Goal: Use online tool/utility: Utilize a website feature to perform a specific function

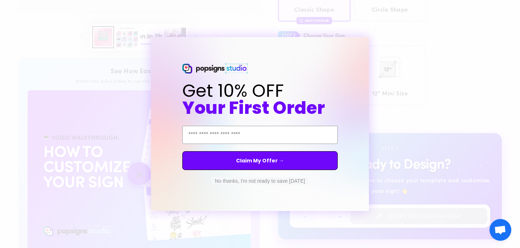
scroll to position [284, 0]
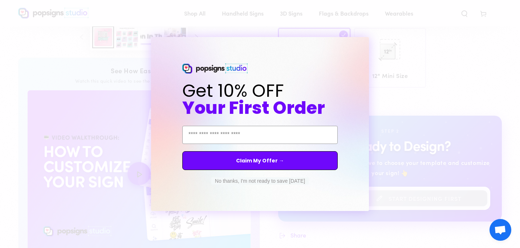
click at [259, 182] on button "No thanks, I'm not ready to save [DATE]" at bounding box center [259, 180] width 97 height 7
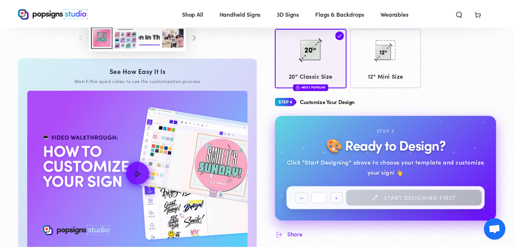
scroll to position [281, 0]
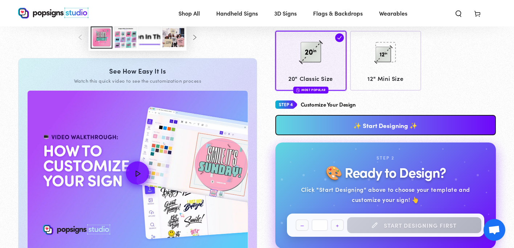
click at [361, 121] on link "✨ Start Designing ✨" at bounding box center [385, 125] width 221 height 20
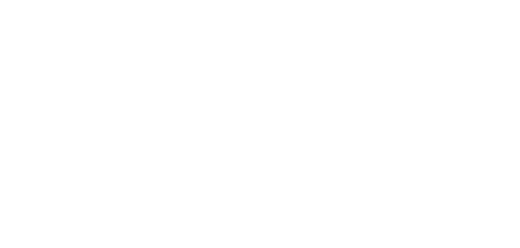
scroll to position [0, 0]
type textarea "An ancient tree with a door leading to a magical world"
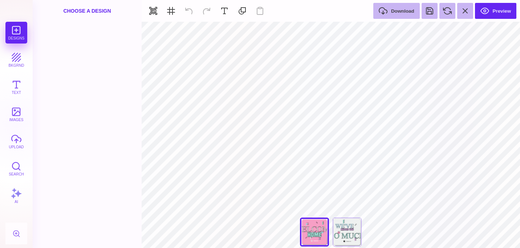
type input "#EFF1F0"
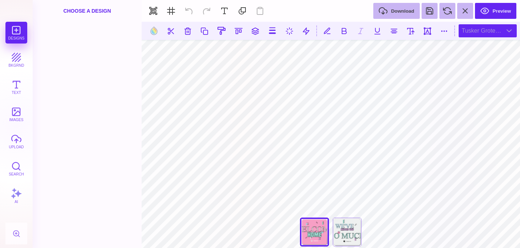
click at [469, 34] on div "Tusker Grotesk 2800 Super" at bounding box center [487, 30] width 58 height 13
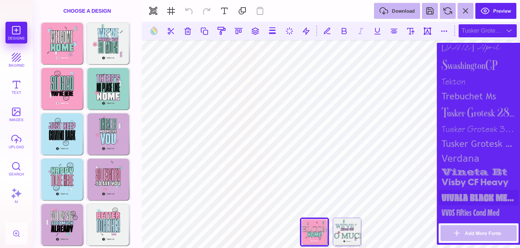
click at [464, 196] on div "Vivala Black Medium" at bounding box center [478, 197] width 80 height 15
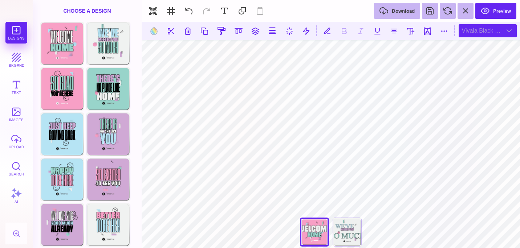
click at [472, 35] on div "Vivala Black Medium" at bounding box center [487, 30] width 58 height 13
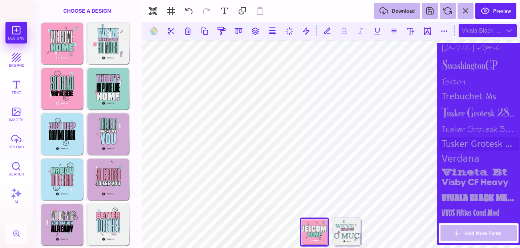
click at [463, 141] on div "Tusker Grotesk 4800 Super" at bounding box center [478, 144] width 80 height 14
click at [462, 125] on div "Tusker Grotesk 3700 Bold" at bounding box center [478, 129] width 80 height 15
click at [462, 139] on div "Tusker Grotesk 4800 Super" at bounding box center [478, 144] width 80 height 14
click at [462, 109] on div "Tusker Grotesk 2800 Super" at bounding box center [478, 112] width 80 height 19
click at [462, 95] on div "trebuchet ms" at bounding box center [478, 96] width 80 height 14
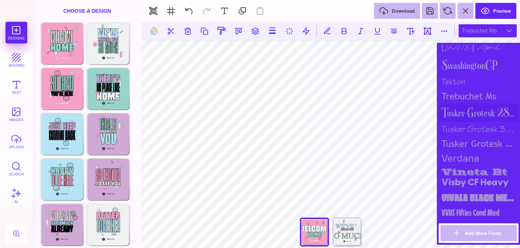
click at [462, 110] on div "Tusker Grotesk 2800 Super" at bounding box center [478, 112] width 80 height 19
click at [460, 93] on div "trebuchet ms" at bounding box center [478, 96] width 80 height 14
click at [453, 78] on div "tekton" at bounding box center [478, 81] width 80 height 15
click at [462, 97] on div "trebuchet ms" at bounding box center [478, 96] width 80 height 14
click at [467, 111] on div "Tusker Grotesk 2800 Super" at bounding box center [478, 112] width 80 height 19
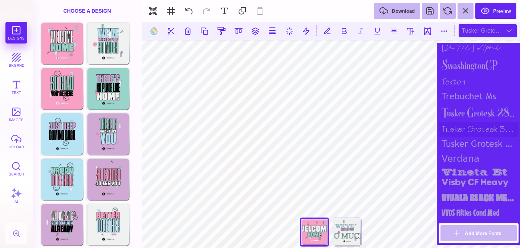
click at [468, 125] on div "Tusker Grotesk 3700 Bold" at bounding box center [478, 129] width 80 height 15
click at [466, 110] on div "Tusker Grotesk 2800 Super" at bounding box center [478, 112] width 80 height 19
click at [468, 96] on div "trebuchet ms" at bounding box center [478, 96] width 80 height 14
click at [469, 109] on div "Tusker Grotesk 2800 Super" at bounding box center [478, 112] width 80 height 19
click at [470, 124] on div "Tusker Grotesk 3700 Bold" at bounding box center [478, 129] width 80 height 15
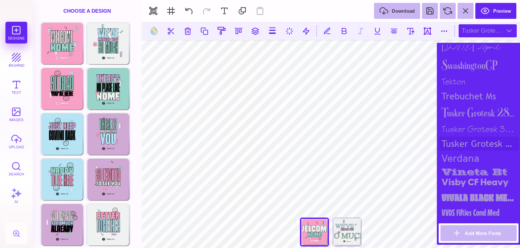
click at [472, 143] on div "Tusker Grotesk 4800 Super" at bounding box center [478, 144] width 80 height 14
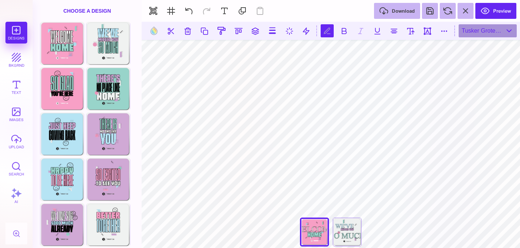
click at [476, 40] on section at bounding box center [331, 31] width 378 height 18
click at [477, 32] on div "Tusker Grotesk 4800 Super" at bounding box center [487, 30] width 58 height 13
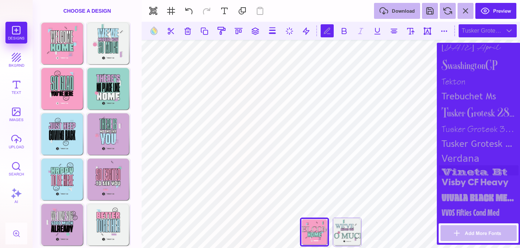
click at [480, 168] on div "vineta bt" at bounding box center [478, 170] width 80 height 10
click at [472, 195] on div "Vivala Black Medium" at bounding box center [478, 197] width 80 height 15
click at [467, 147] on div "Tusker Grotesk 4800 Super" at bounding box center [478, 144] width 80 height 14
click at [466, 127] on div "Tusker Grotesk 3700 Bold" at bounding box center [478, 129] width 80 height 15
click at [466, 107] on div "Tusker Grotesk 2800 Super" at bounding box center [478, 112] width 80 height 19
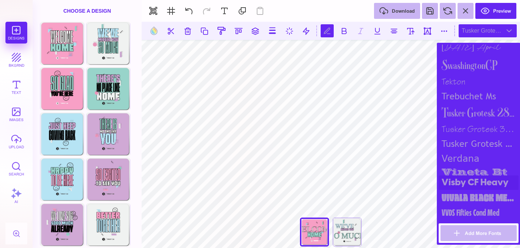
click at [450, 181] on div "Visby CF Heavy" at bounding box center [478, 183] width 80 height 15
click at [454, 165] on div "vineta bt" at bounding box center [478, 170] width 80 height 10
click at [456, 199] on div "Vivala Black Medium" at bounding box center [478, 197] width 80 height 15
